Goal: Task Accomplishment & Management: Complete application form

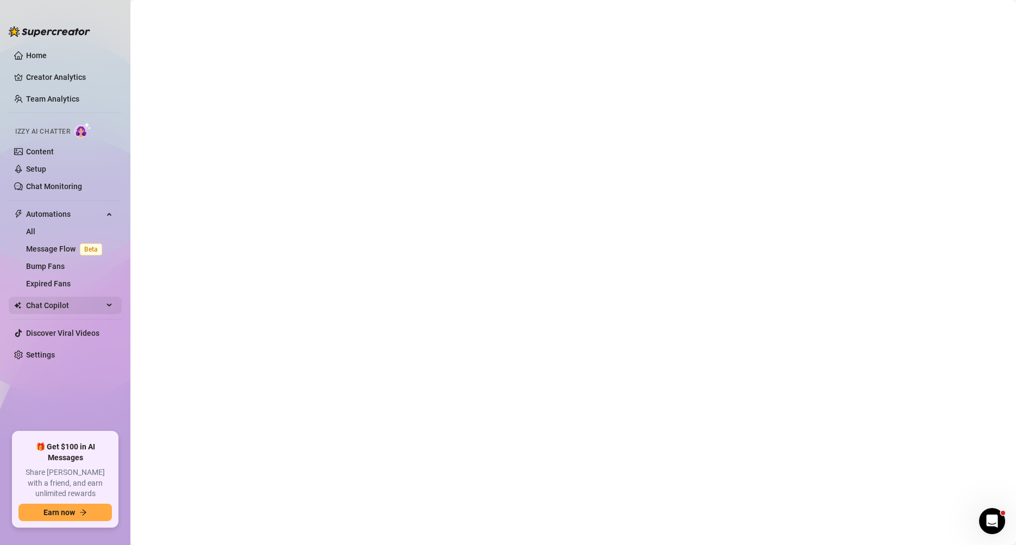
click at [70, 312] on span "Chat Copilot" at bounding box center [64, 305] width 77 height 17
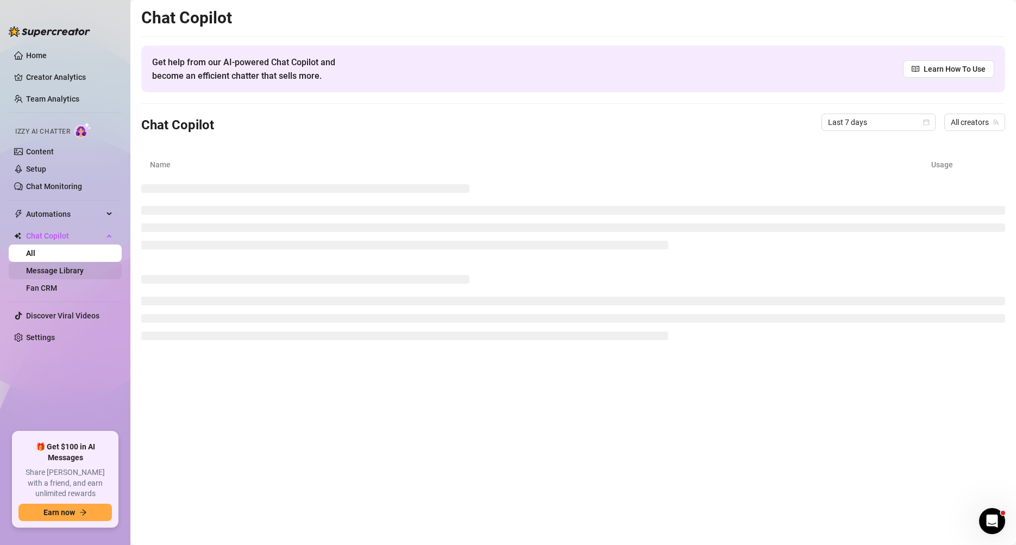
click at [84, 275] on link "Message Library" at bounding box center [55, 270] width 58 height 9
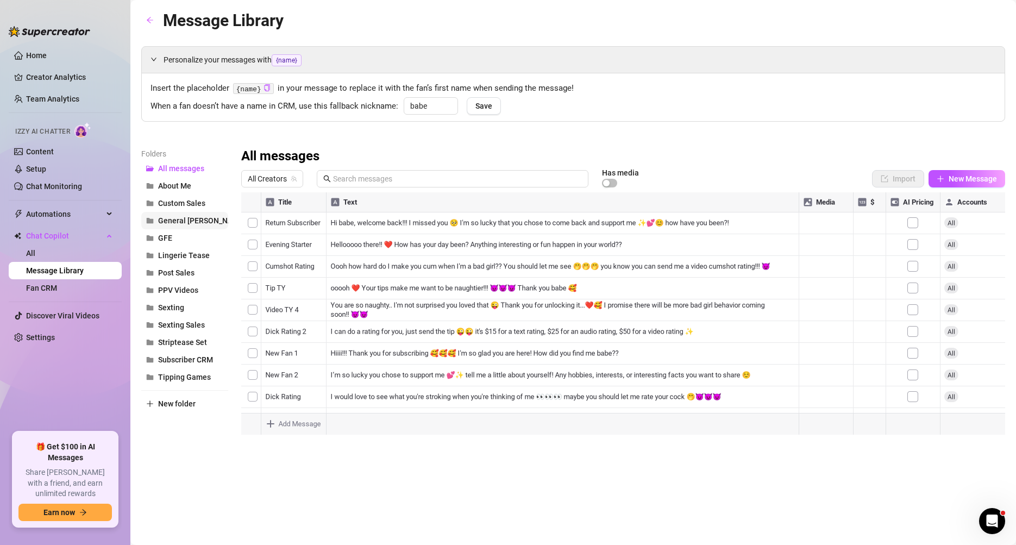
click at [192, 222] on span "General [PERSON_NAME]" at bounding box center [201, 220] width 87 height 9
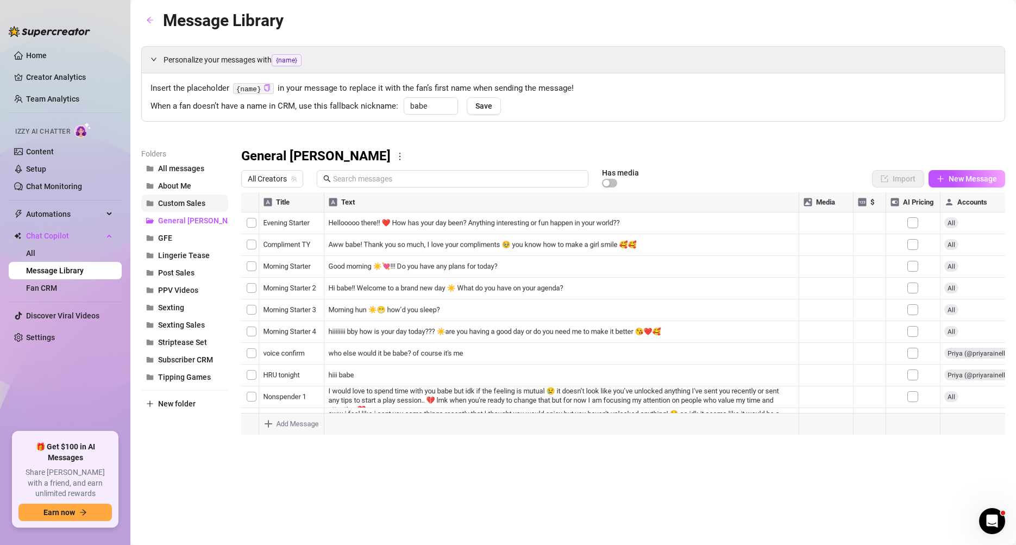
click at [197, 206] on span "Custom Sales" at bounding box center [181, 203] width 47 height 9
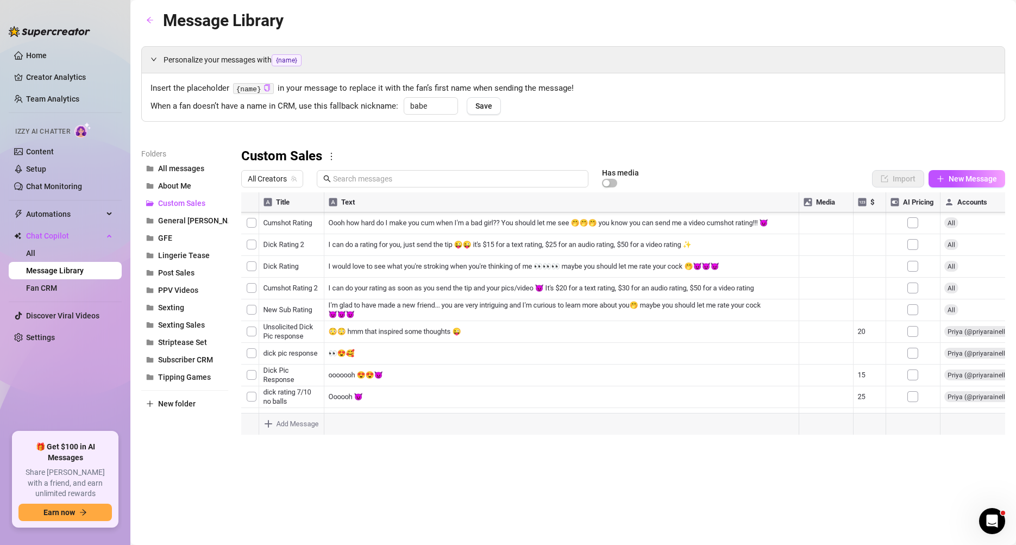
scroll to position [65, 1]
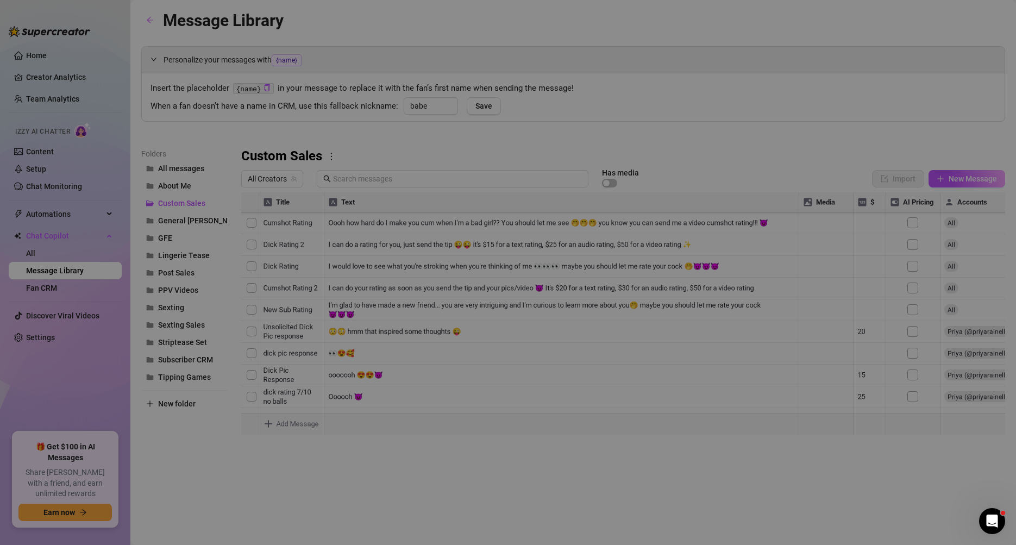
click at [298, 424] on body "Home Creator Analytics Team Analytics Izzy AI Chatter Content Setup Chat Monito…" at bounding box center [508, 272] width 1016 height 545
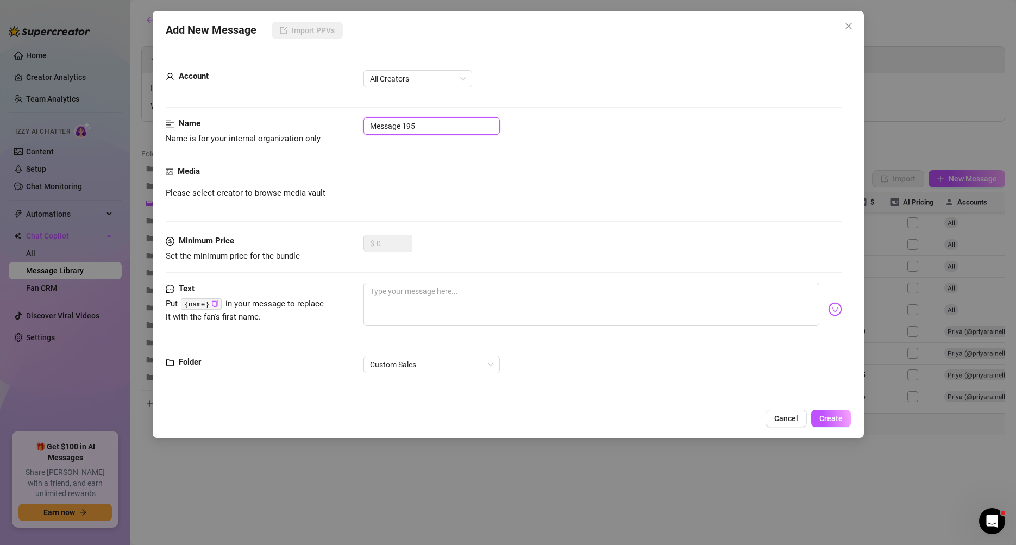
drag, startPoint x: 388, startPoint y: 131, endPoint x: 330, endPoint y: 136, distance: 58.4
click at [330, 136] on div "Name Name is for your internal organization only Message 195" at bounding box center [504, 131] width 677 height 28
type input "Custom Content Request"
click at [439, 307] on textarea at bounding box center [592, 304] width 456 height 43
paste textarea "Hi babe. Unfortunately, I do not offer custom content for a few reasons. Mainly…"
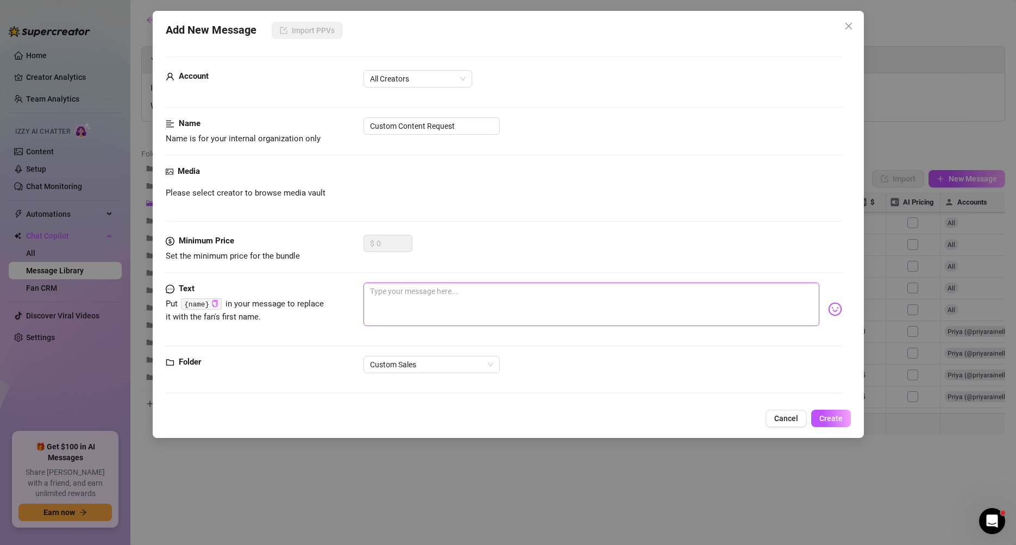
type textarea "Hi babe. Unfortunately, I do not offer custom content for a few reasons. Mainly…"
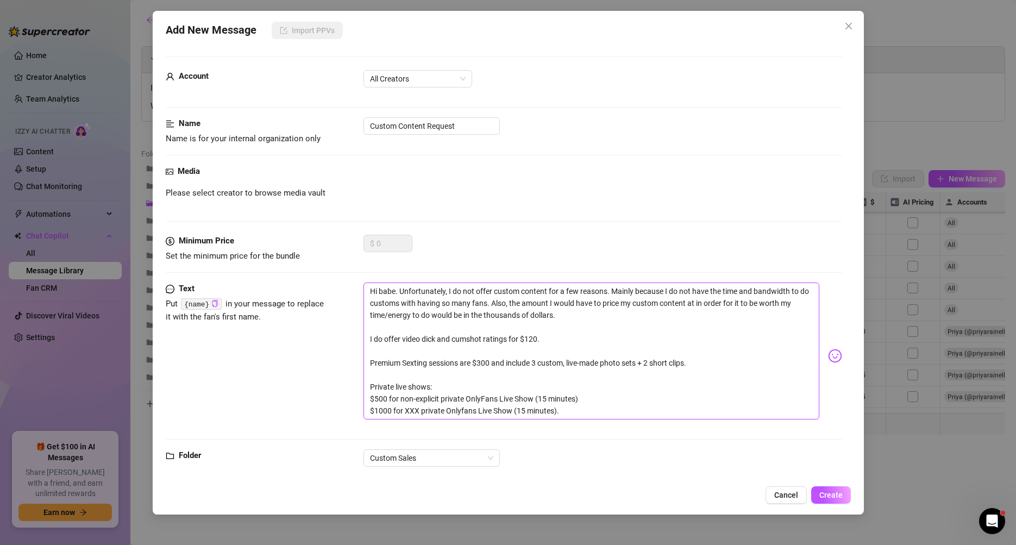
scroll to position [0, 0]
type textarea "Hi babe. Unfortunately, I do not offer custom content for a few reasons. Mainly…"
drag, startPoint x: 461, startPoint y: 126, endPoint x: 429, endPoint y: 128, distance: 32.1
click at [429, 128] on input "Custom Content Request" at bounding box center [432, 125] width 136 height 17
type input "Custom Content Inquiry"
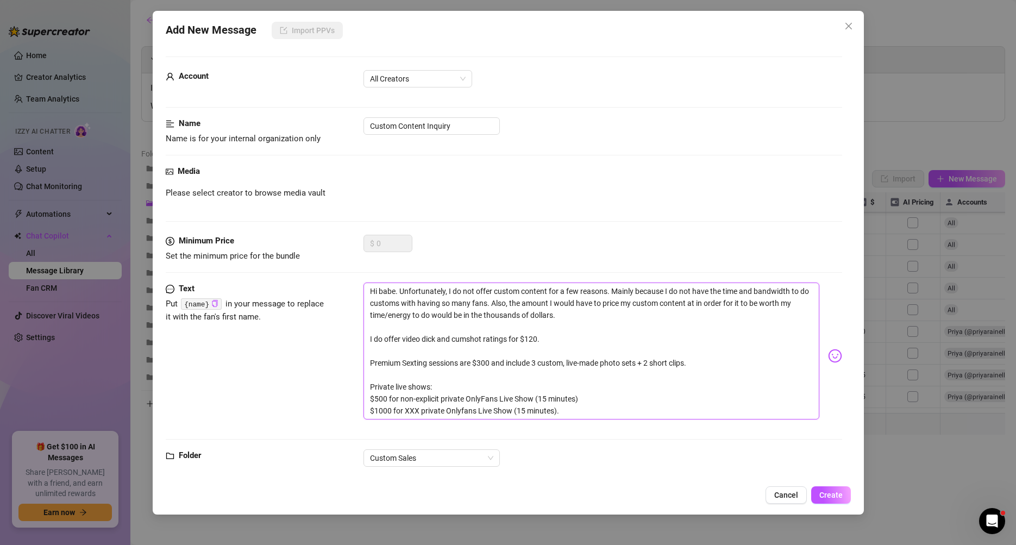
drag, startPoint x: 398, startPoint y: 294, endPoint x: 337, endPoint y: 292, distance: 60.4
click at [337, 292] on div "Text Put {name} in your message to replace it with the fan's first name. Hi bab…" at bounding box center [504, 356] width 677 height 147
type textarea "Unfortunately, I do not offer custom content for a few reasons. Mainly because …"
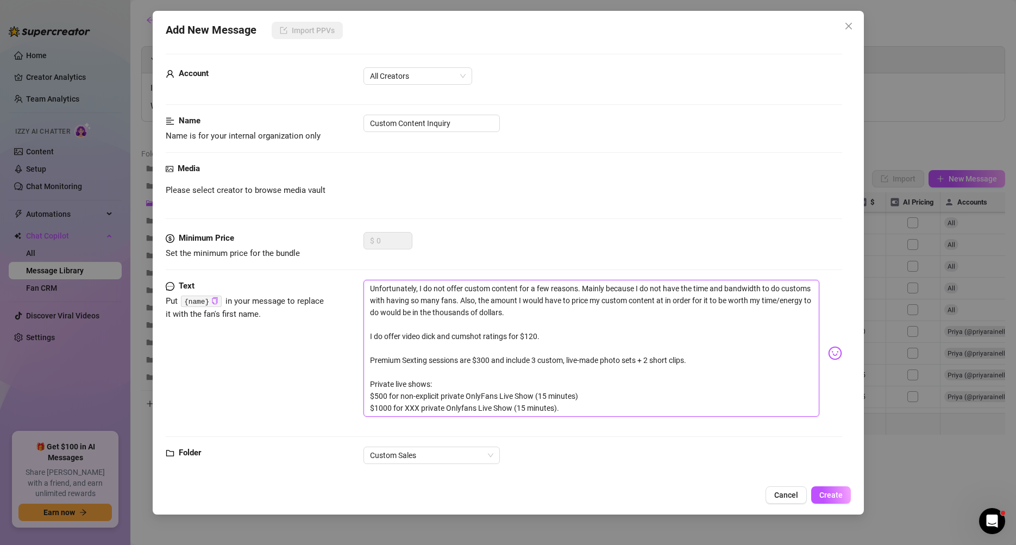
drag, startPoint x: 548, startPoint y: 335, endPoint x: 555, endPoint y: 336, distance: 6.7
click at [548, 335] on textarea "Unfortunately, I do not offer custom content for a few reasons. Mainly because …" at bounding box center [592, 348] width 456 height 137
click at [582, 290] on textarea "Unfortunately, I do not offer custom content for a few reasons. Mainly because …" at bounding box center [592, 348] width 456 height 137
drag, startPoint x: 458, startPoint y: 301, endPoint x: 540, endPoint y: 312, distance: 82.9
click at [458, 301] on textarea "Unfortunately, I do not offer custom content for a few reasons. Mainly because …" at bounding box center [592, 348] width 456 height 137
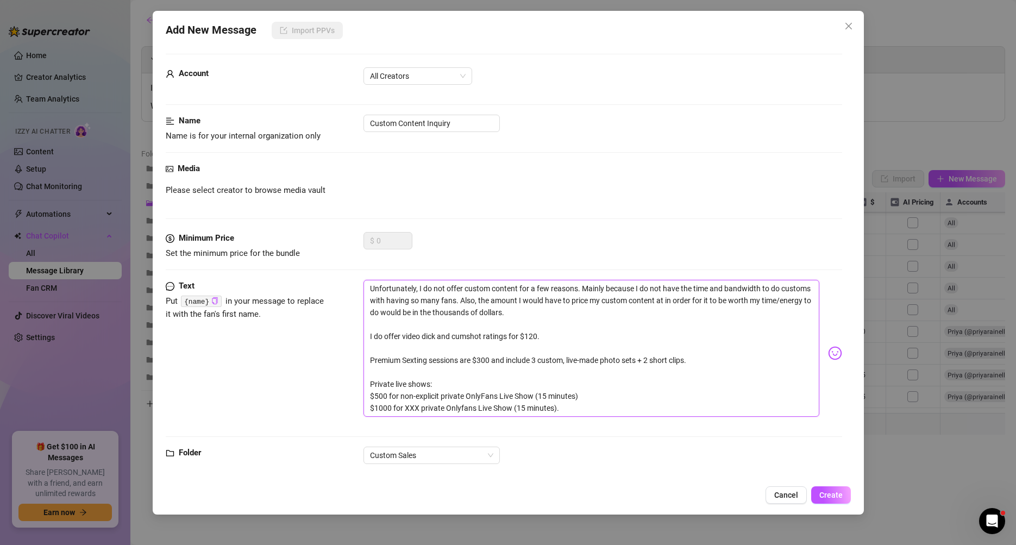
type textarea "Unfortunately, I do not offer custom content for a few reasons. Mainly because …"
click at [842, 353] on div "Account All Creators Name Name is for your internal organization only Custom Co…" at bounding box center [508, 261] width 685 height 436
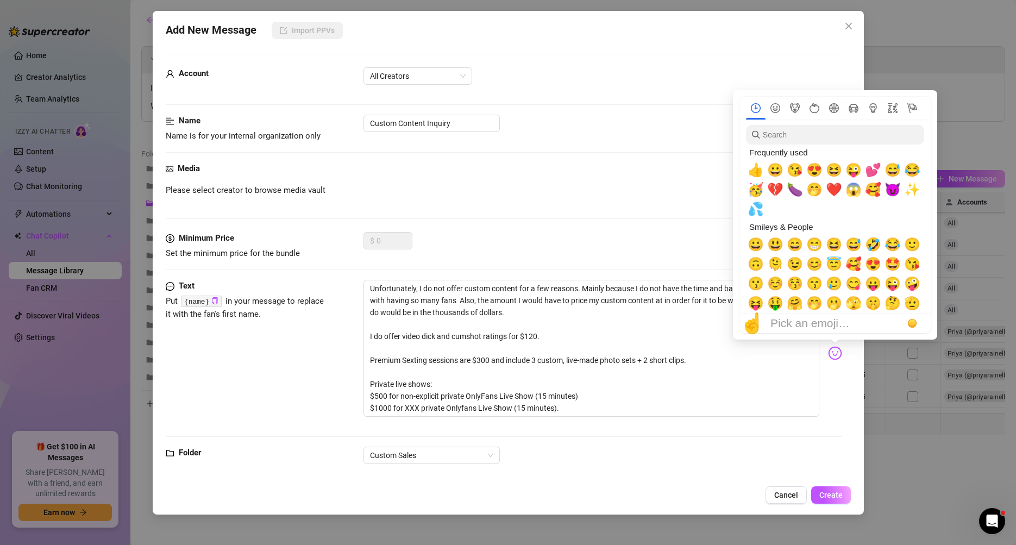
click at [838, 357] on img at bounding box center [835, 353] width 14 height 14
click at [830, 190] on span "❤️" at bounding box center [834, 189] width 16 height 15
type textarea "Unfortunately, I do not offer custom content for a few reasons. Mainly because …"
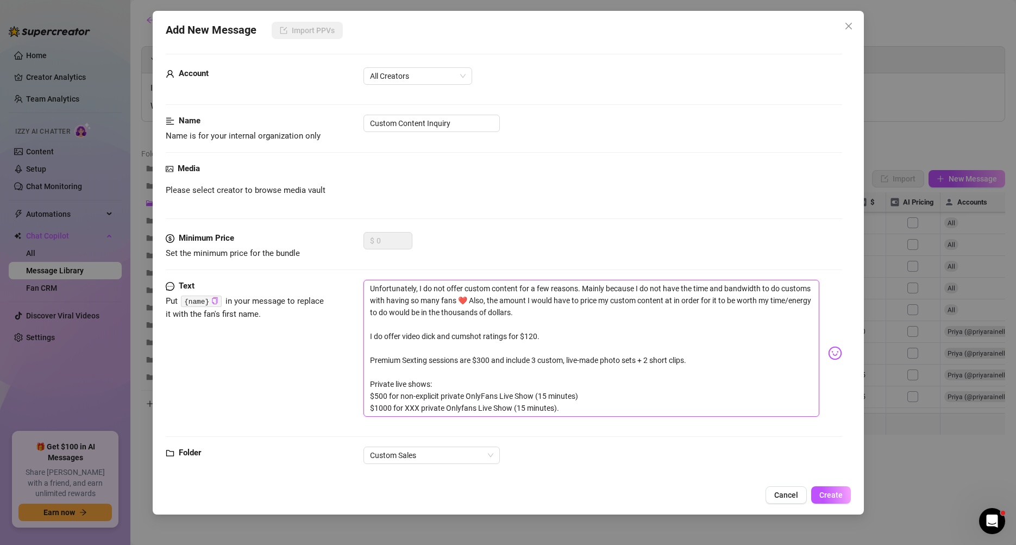
drag, startPoint x: 491, startPoint y: 316, endPoint x: 521, endPoint y: 312, distance: 30.7
click at [492, 316] on textarea "Unfortunately, I do not offer custom content for a few reasons. Mainly because …" at bounding box center [592, 348] width 456 height 137
type textarea "Unfortunately, I do not offer custom content for a few reasons. Mainly because …"
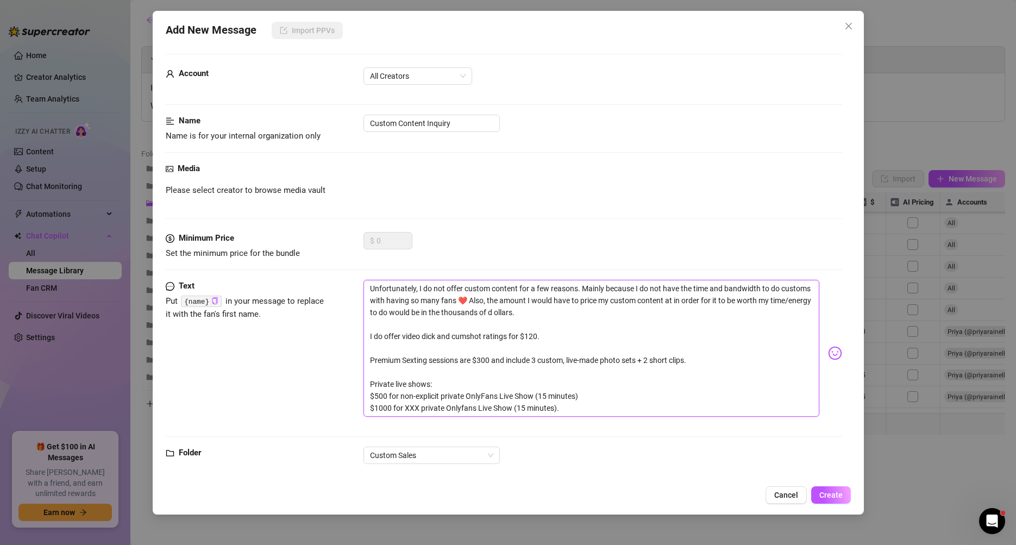
type textarea "Unfortunately, I do not offer custom content for a few reasons. Mainly because …"
click at [589, 403] on textarea "Unfortunately, I do not offer custom content for a few reasons. Mainly because …" at bounding box center [592, 348] width 456 height 137
type textarea "Unfortunately, I do not offer custom content for a few reasons. Mainly because …"
click at [835, 492] on span "Create" at bounding box center [831, 495] width 23 height 9
